Goal: Find specific page/section: Find specific page/section

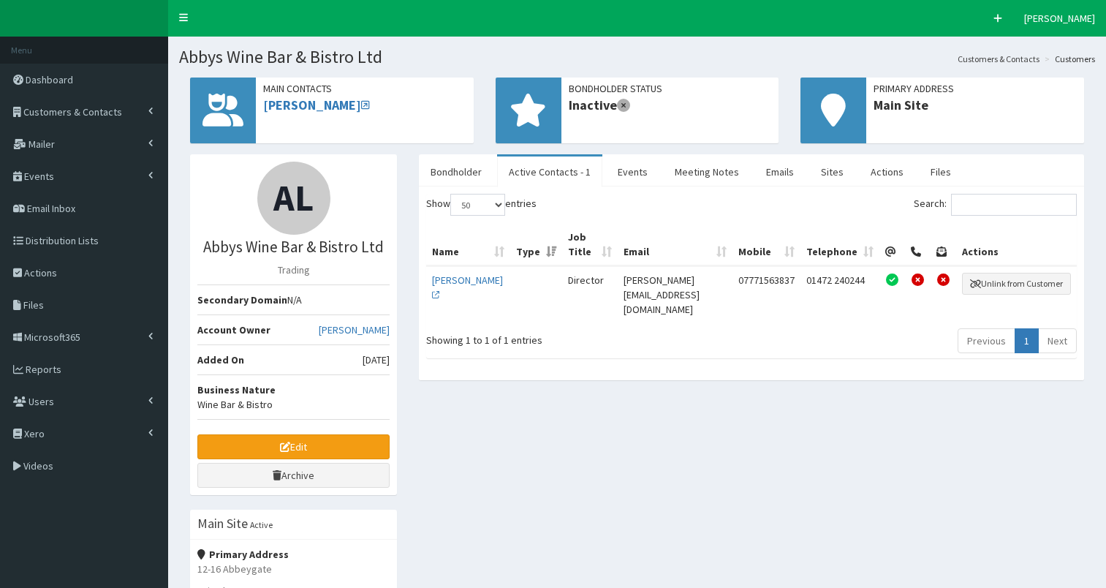
select select "50"
click at [77, 107] on span "Customers & Contacts" at bounding box center [72, 111] width 99 height 13
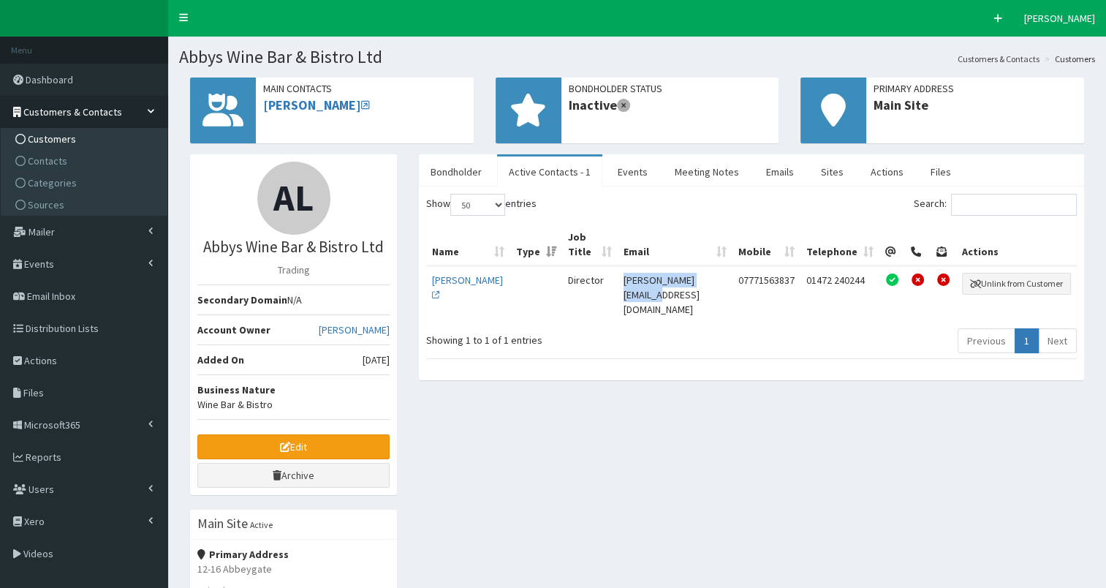
click at [65, 137] on span "Customers" at bounding box center [52, 138] width 48 height 13
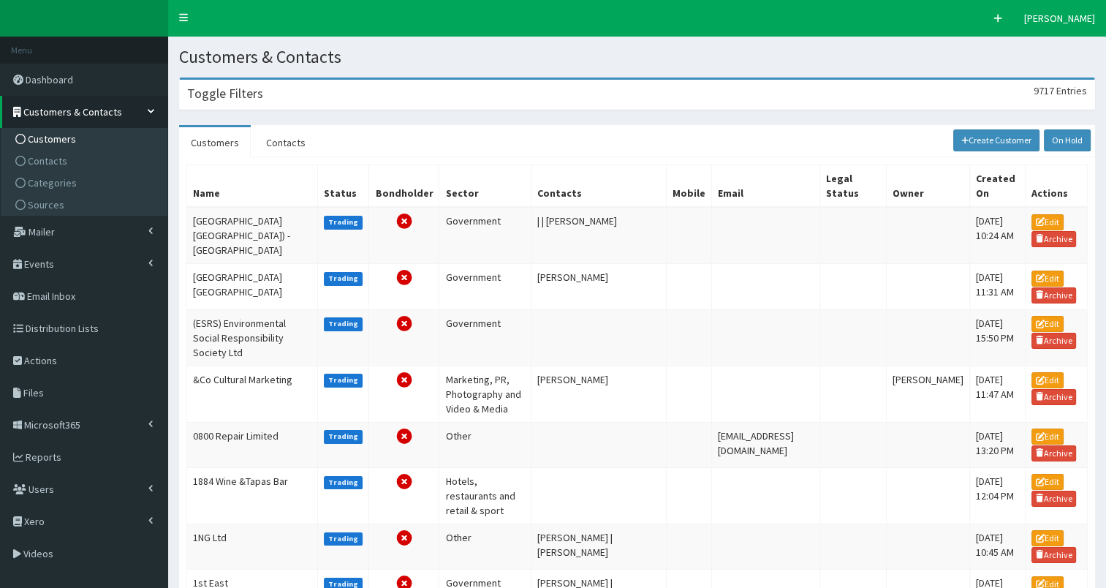
click at [260, 97] on h3 "Toggle Filters" at bounding box center [225, 93] width 76 height 13
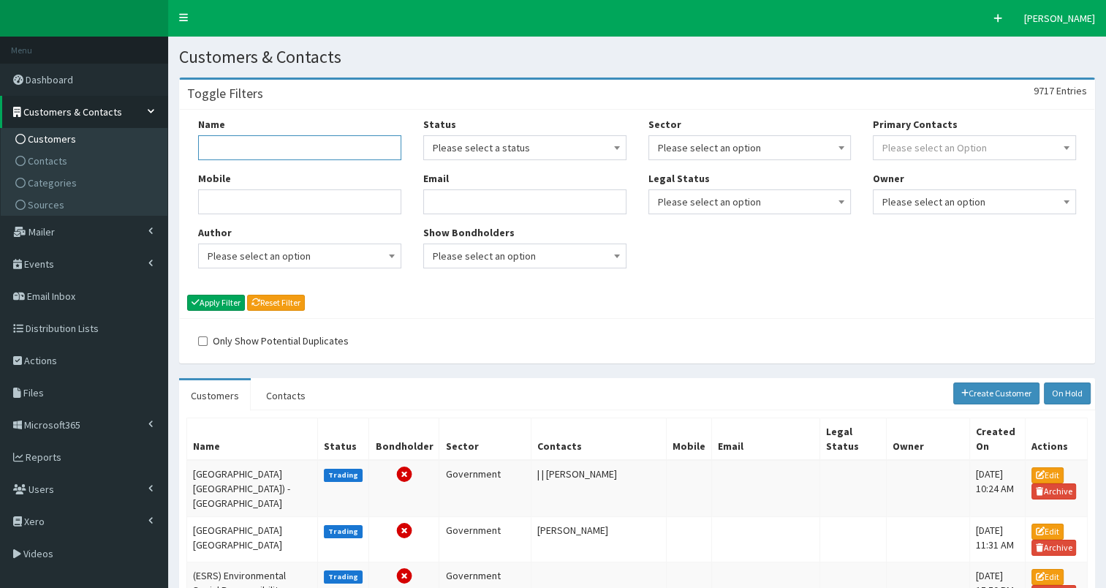
click at [245, 148] on input "Name" at bounding box center [299, 147] width 203 height 25
type input "fastsigns"
click at [211, 302] on button "Apply Filter" at bounding box center [216, 303] width 58 height 16
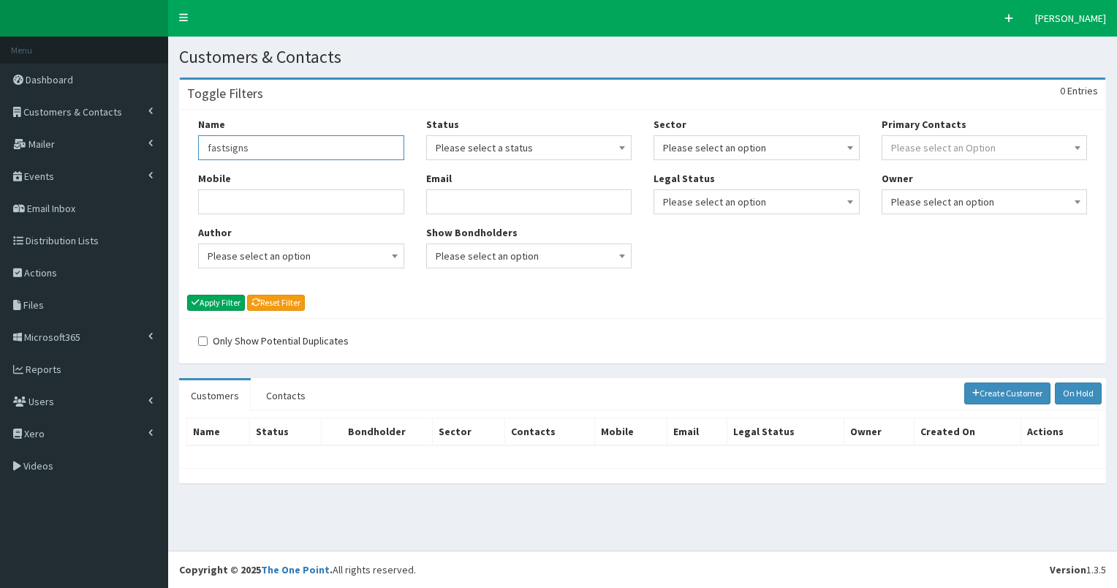
click at [222, 150] on input "fastsigns" at bounding box center [301, 147] width 206 height 25
type input "fast signs"
click at [223, 302] on button "Apply Filter" at bounding box center [216, 303] width 58 height 16
